Goal: Find specific page/section: Find specific page/section

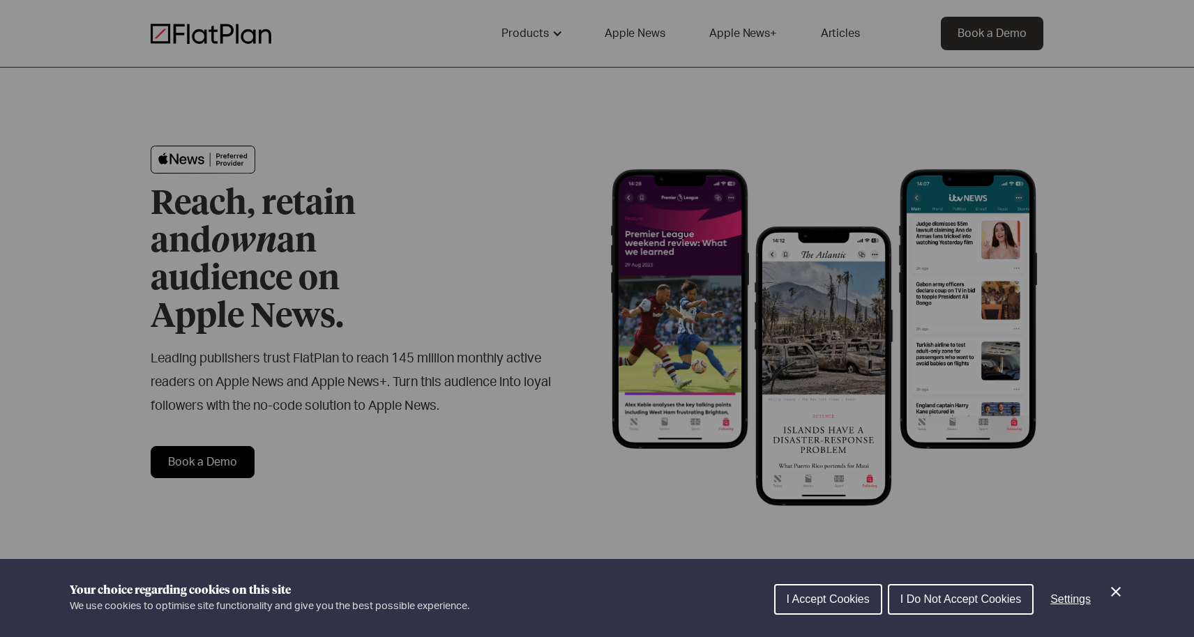
click at [947, 600] on span "I Do Not Accept Cookies" at bounding box center [960, 599] width 121 height 12
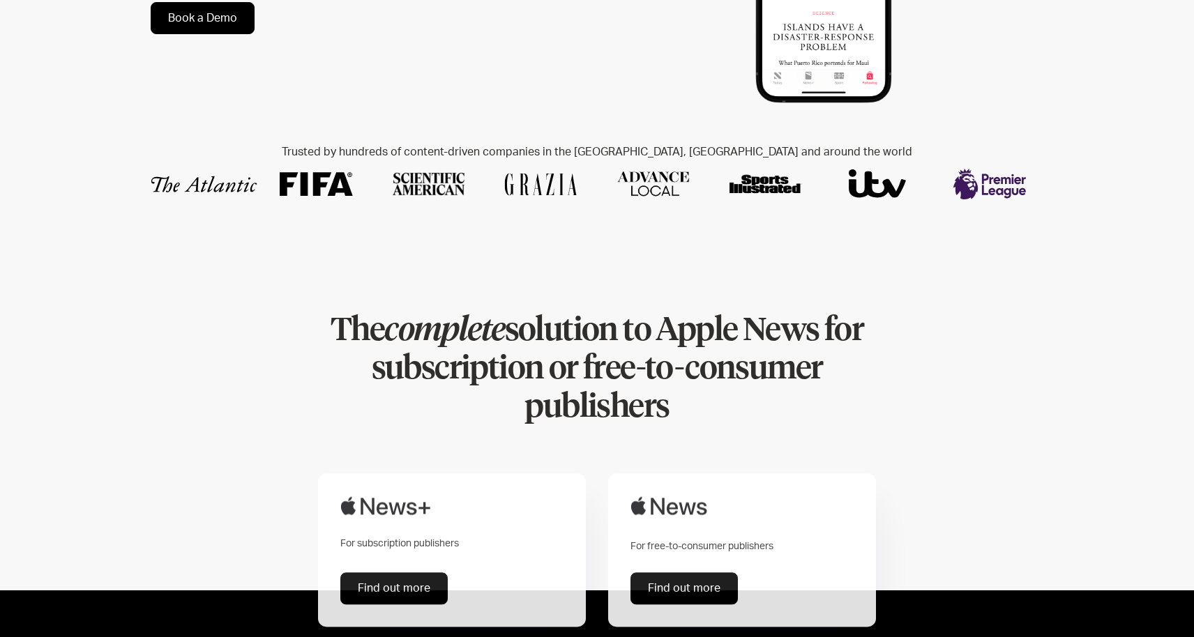
scroll to position [458, 0]
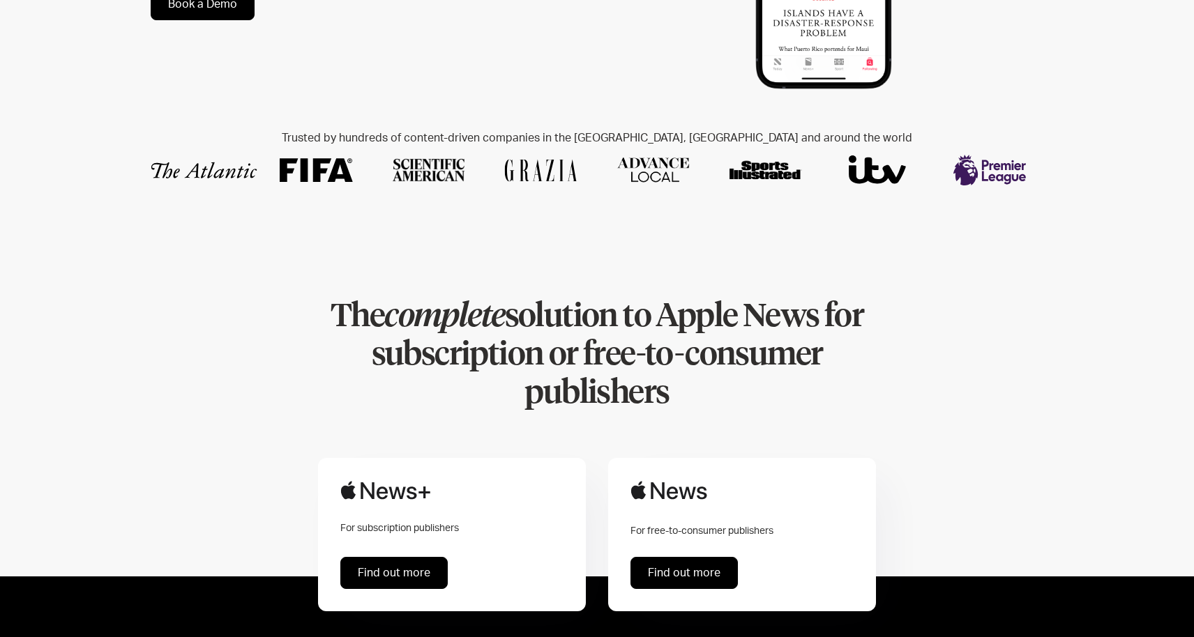
click at [688, 557] on link "Find out more" at bounding box center [683, 573] width 107 height 32
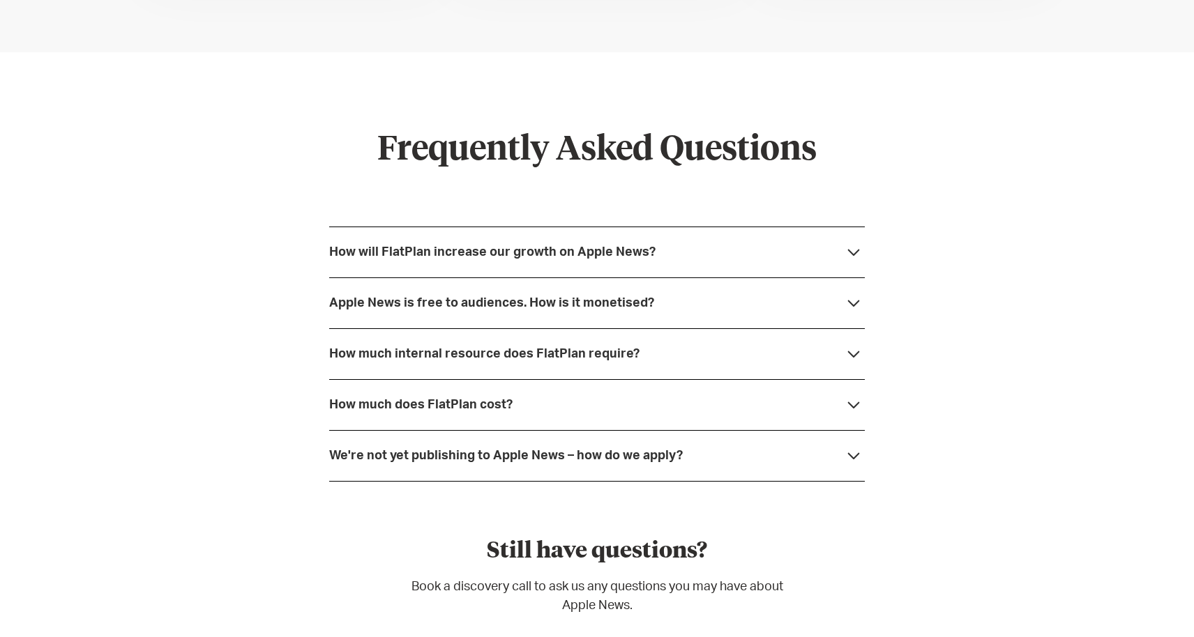
scroll to position [3638, 0]
click at [850, 302] on icon at bounding box center [854, 303] width 12 height 7
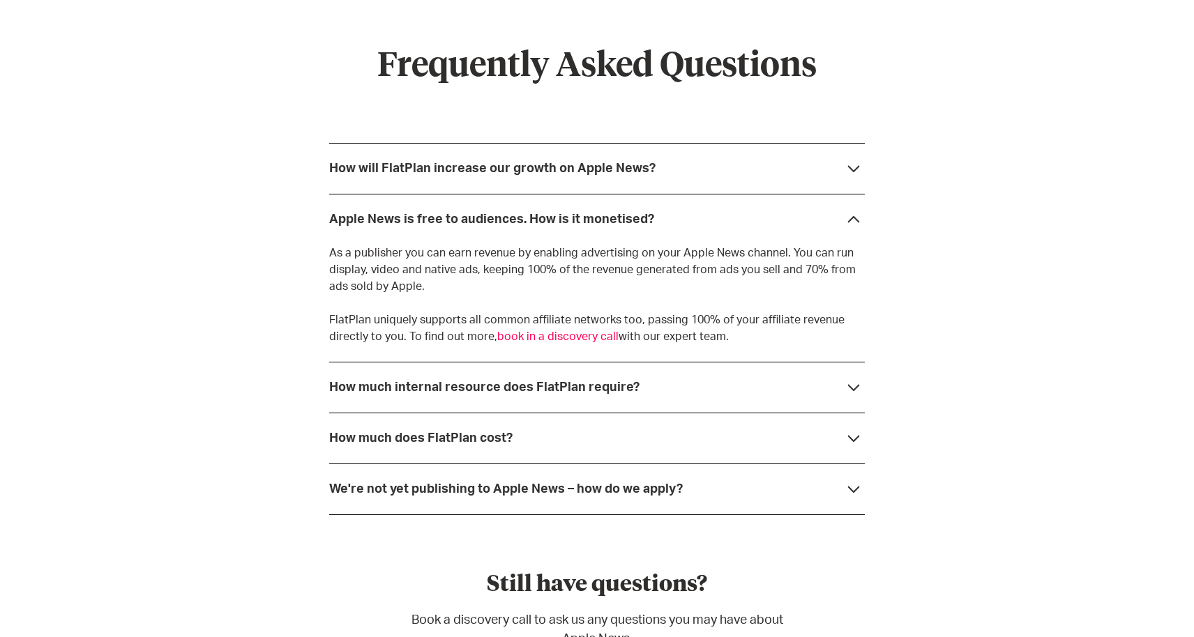
scroll to position [3747, 0]
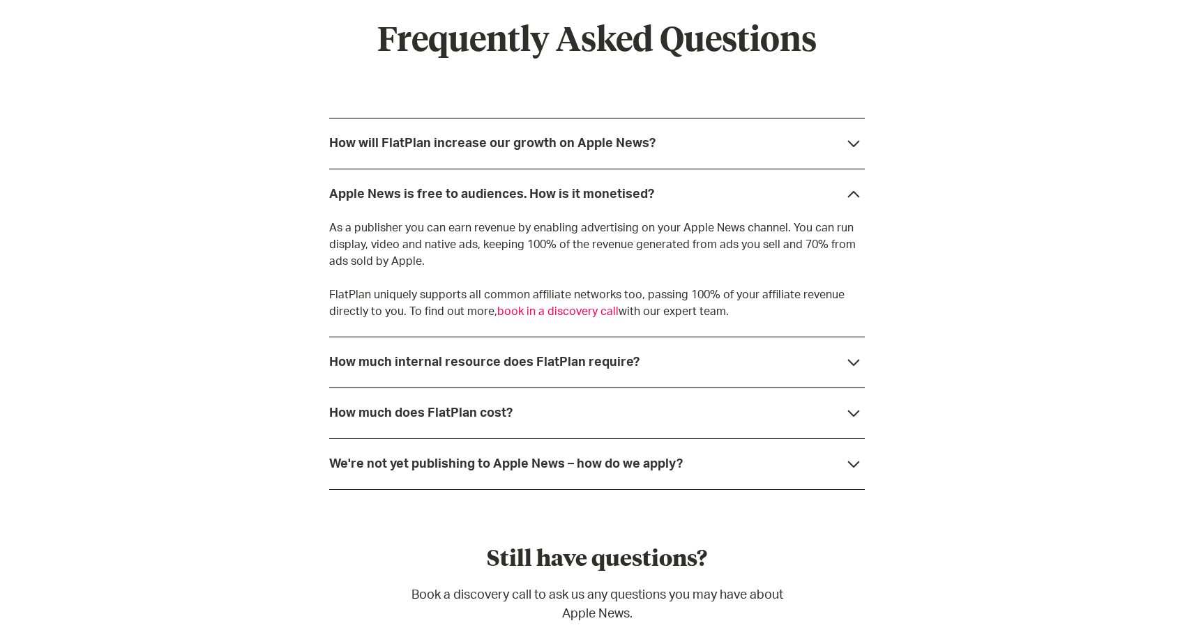
click at [856, 413] on icon at bounding box center [854, 414] width 12 height 7
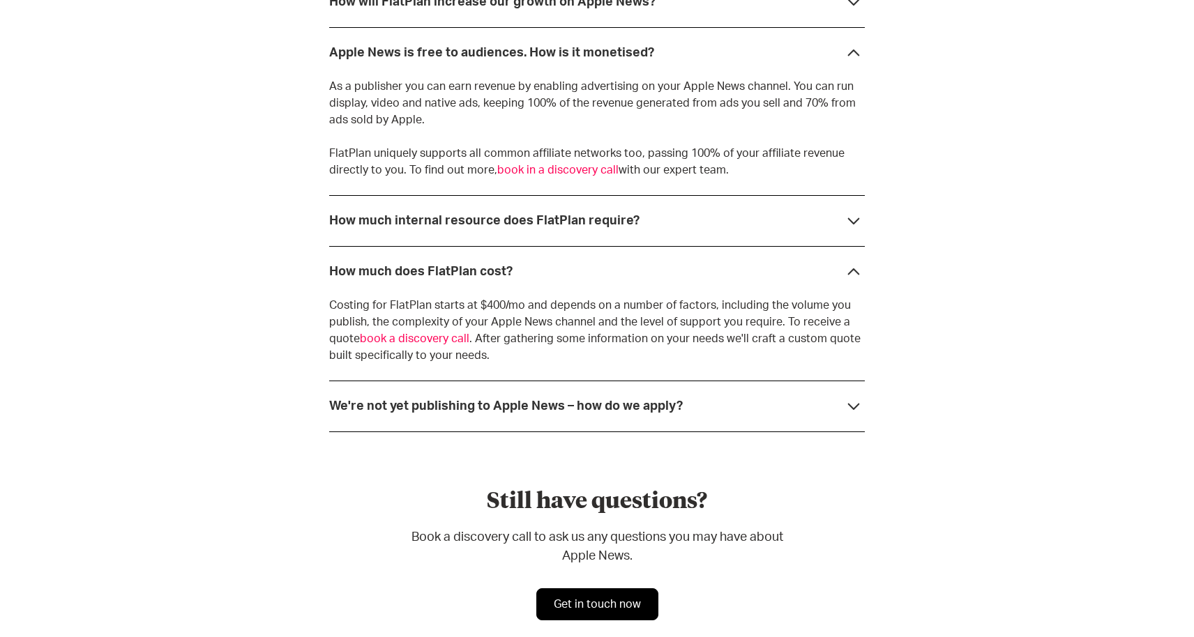
scroll to position [3889, 0]
click at [863, 397] on icon at bounding box center [853, 406] width 22 height 22
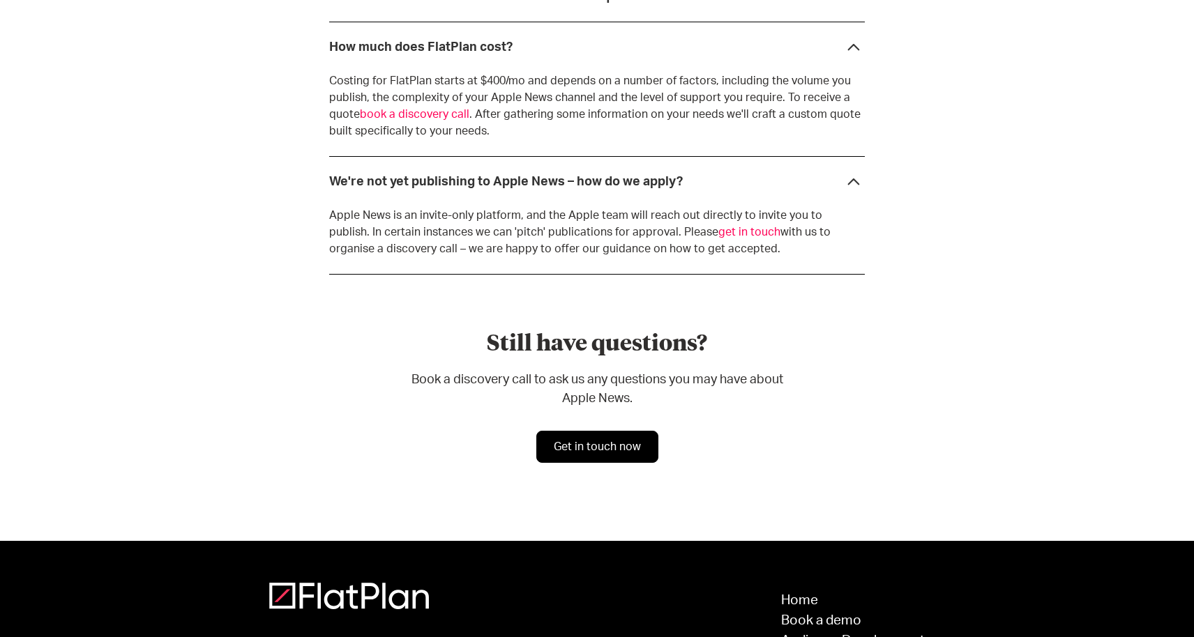
scroll to position [4112, 0]
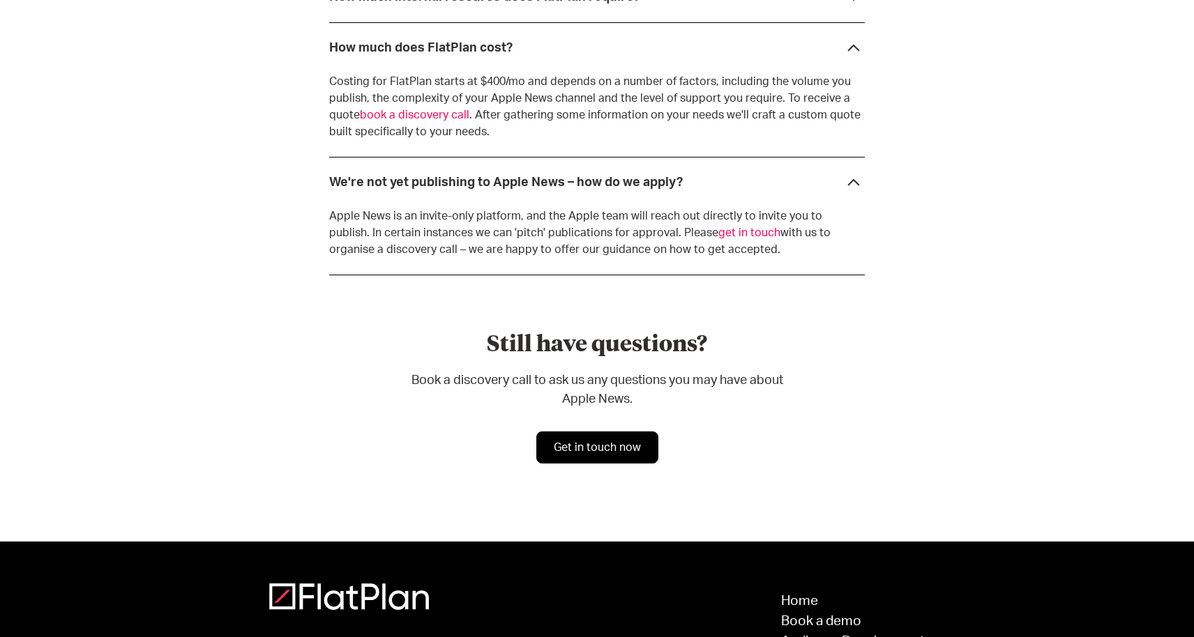
click at [718, 232] on link "get in touch" at bounding box center [749, 232] width 62 height 11
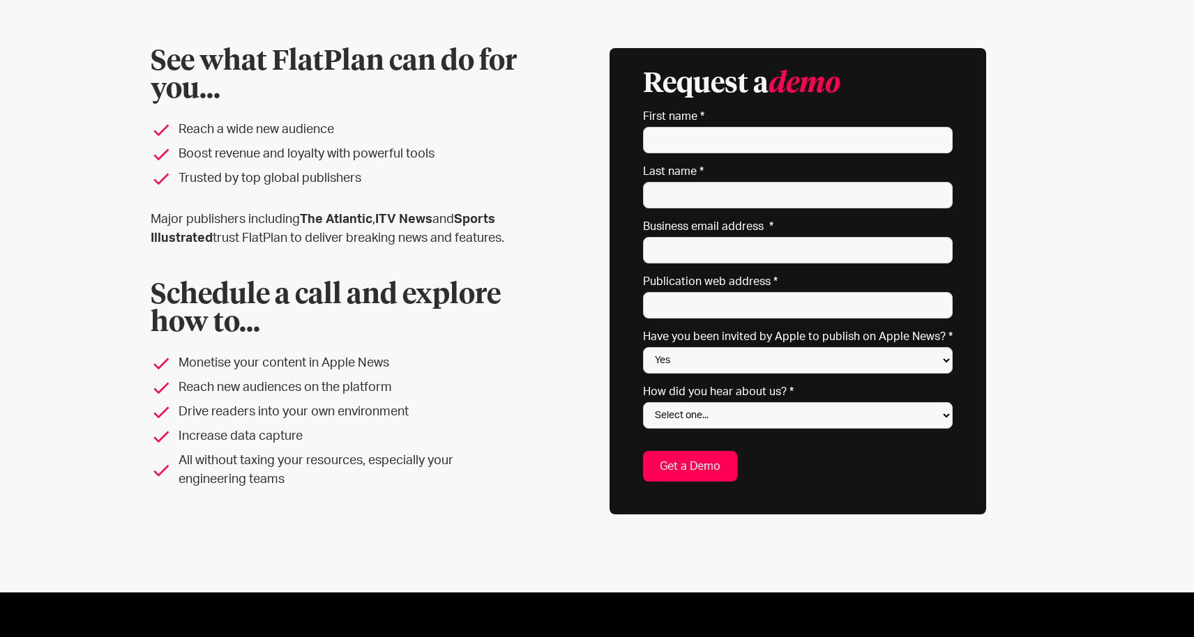
scroll to position [104, 0]
